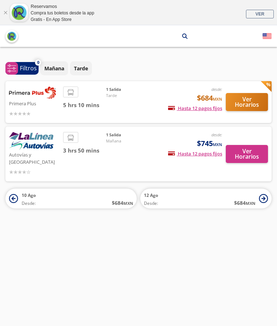
click at [99, 157] on div "3 hrs 50 mins" at bounding box center [84, 154] width 43 height 44
click at [255, 150] on button "Ver Horarios" at bounding box center [247, 154] width 42 height 18
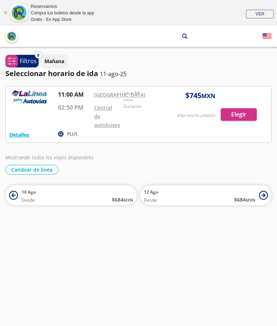
click at [15, 131] on button "Detalles" at bounding box center [19, 135] width 20 height 8
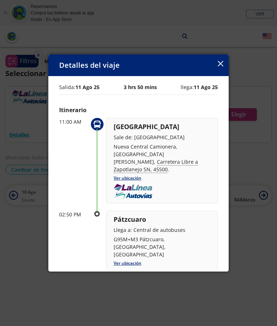
click at [225, 54] on div "Detalles del viaje" at bounding box center [138, 65] width 180 height 22
click at [218, 61] on icon "button" at bounding box center [220, 63] width 5 height 5
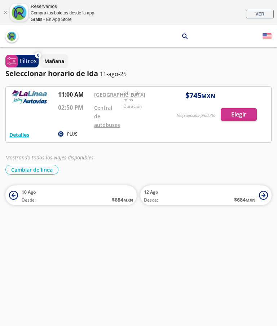
click at [14, 63] on icon "system-uicons:filtering" at bounding box center [11, 61] width 9 height 9
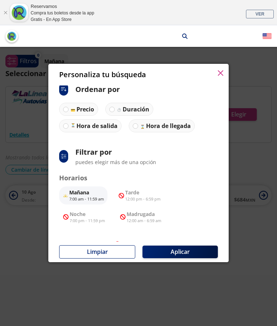
scroll to position [6, 0]
click at [109, 259] on button "Limpiar" at bounding box center [97, 251] width 76 height 13
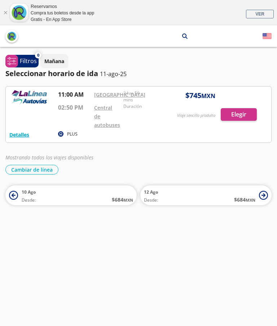
click at [105, 75] on p "11-ago-25" at bounding box center [113, 74] width 27 height 9
click at [23, 131] on button "Detalles" at bounding box center [19, 135] width 20 height 8
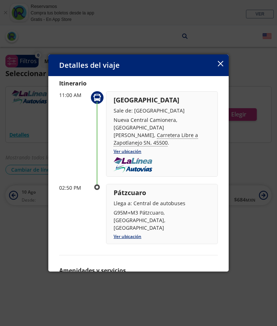
scroll to position [26, 0]
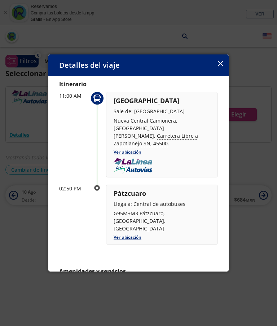
click at [246, 185] on div "Detalles del viaje Salida: [DATE] 3 hrs 50 mins llega: [DATE] Itinerario 11:00 …" at bounding box center [138, 163] width 277 height 326
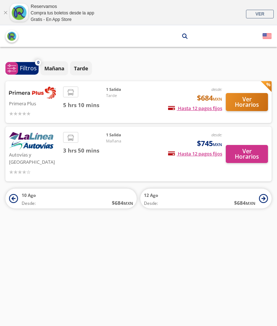
click at [128, 104] on div "1 Salida Tarde" at bounding box center [131, 102] width 50 height 31
click at [133, 101] on div "1 Salida Tarde" at bounding box center [131, 102] width 50 height 31
click at [248, 102] on button "Ver Horarios" at bounding box center [247, 102] width 42 height 18
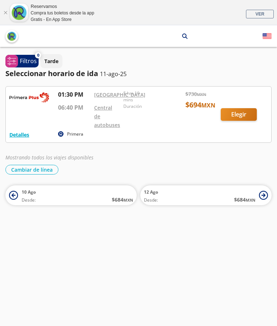
click at [25, 131] on button "Detalles" at bounding box center [19, 135] width 20 height 8
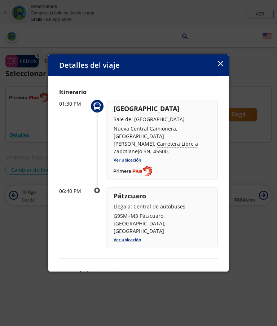
scroll to position [15, 0]
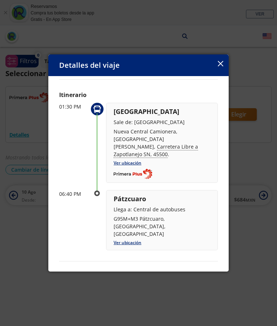
click at [258, 179] on div "Detalles del viaje Salida: [DATE] 5 hrs 10 mins llega: [DATE] Itinerario 01:30 …" at bounding box center [138, 163] width 277 height 326
